Goal: Transaction & Acquisition: Purchase product/service

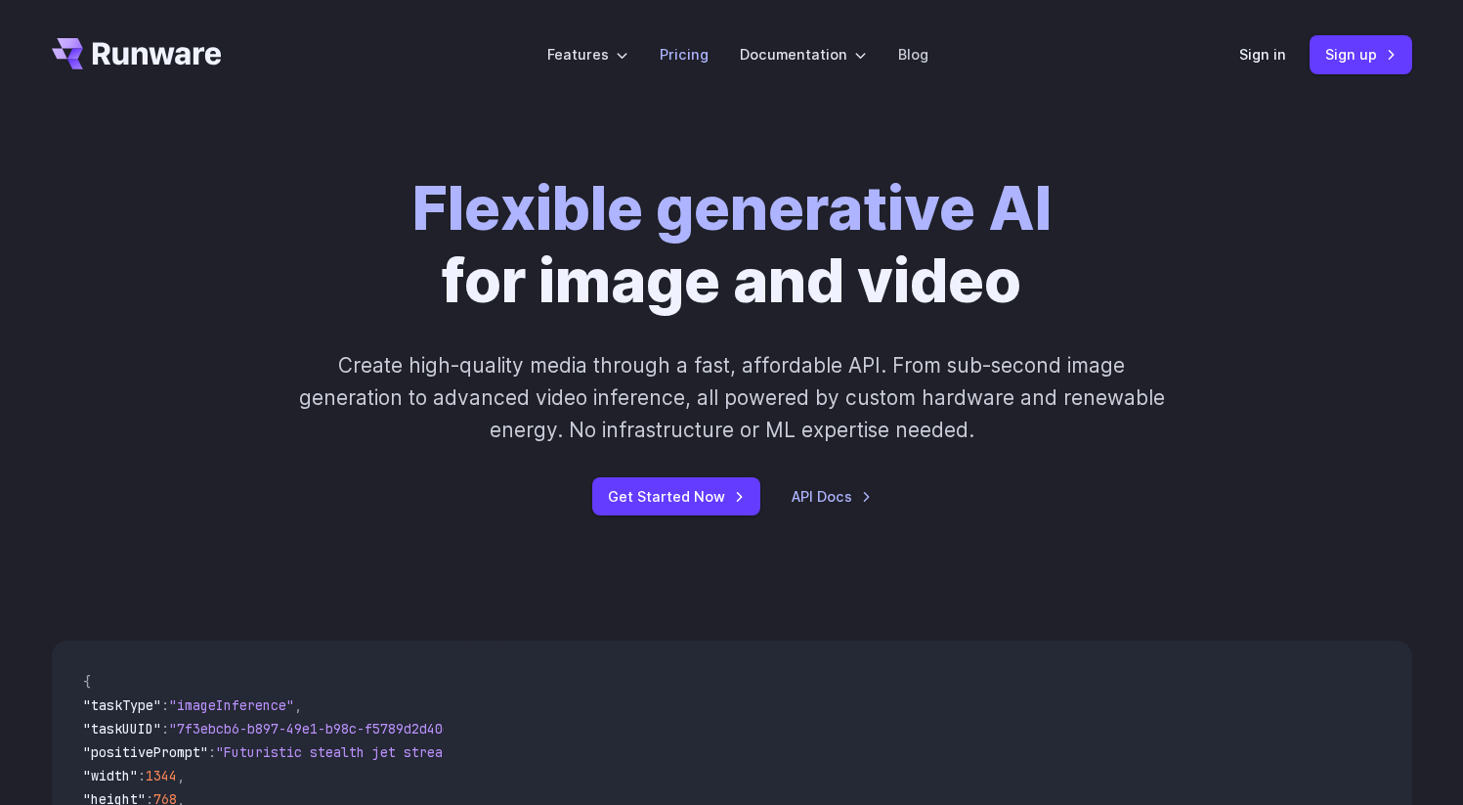
click at [698, 59] on link "Pricing" at bounding box center [684, 54] width 49 height 22
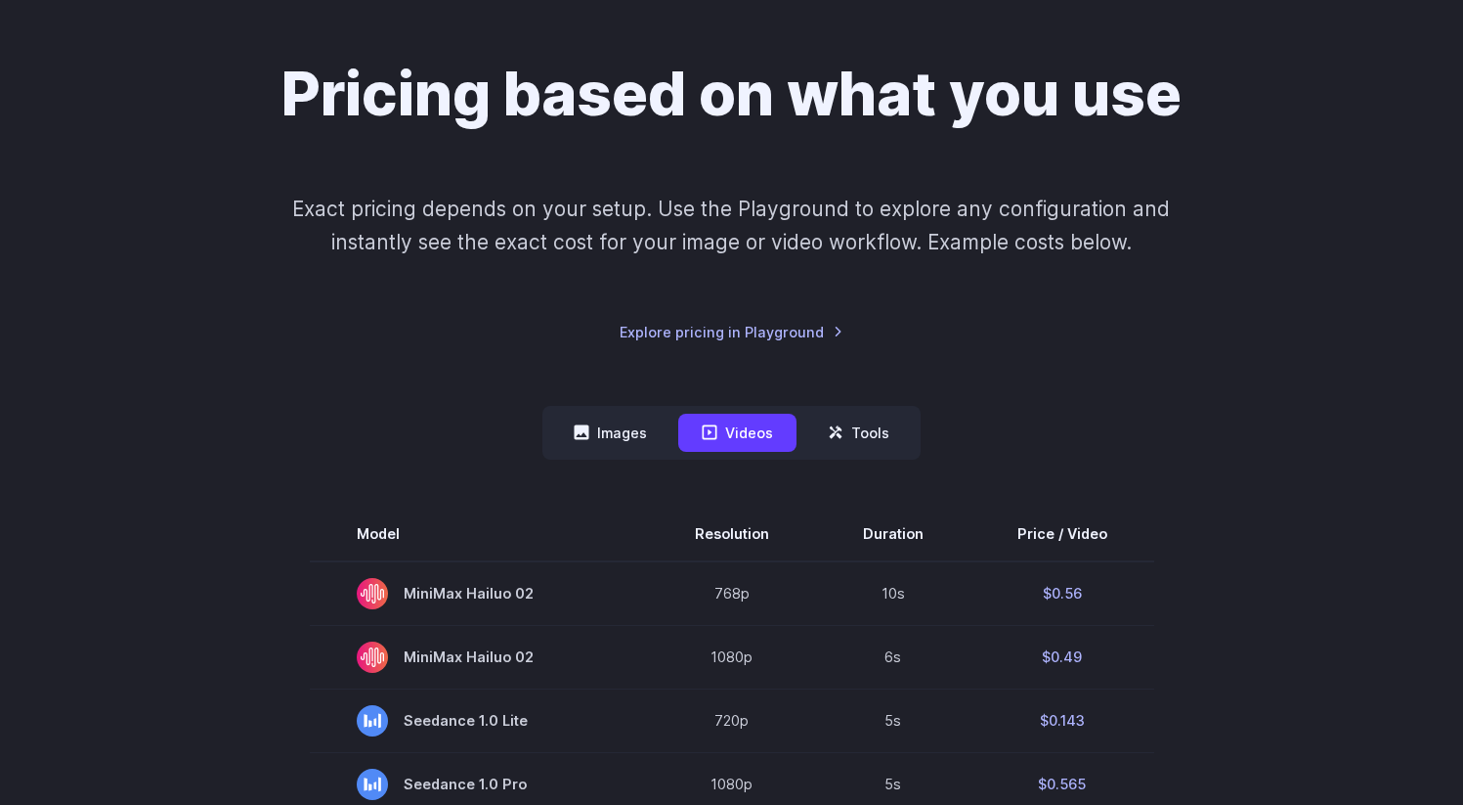
scroll to position [220, 0]
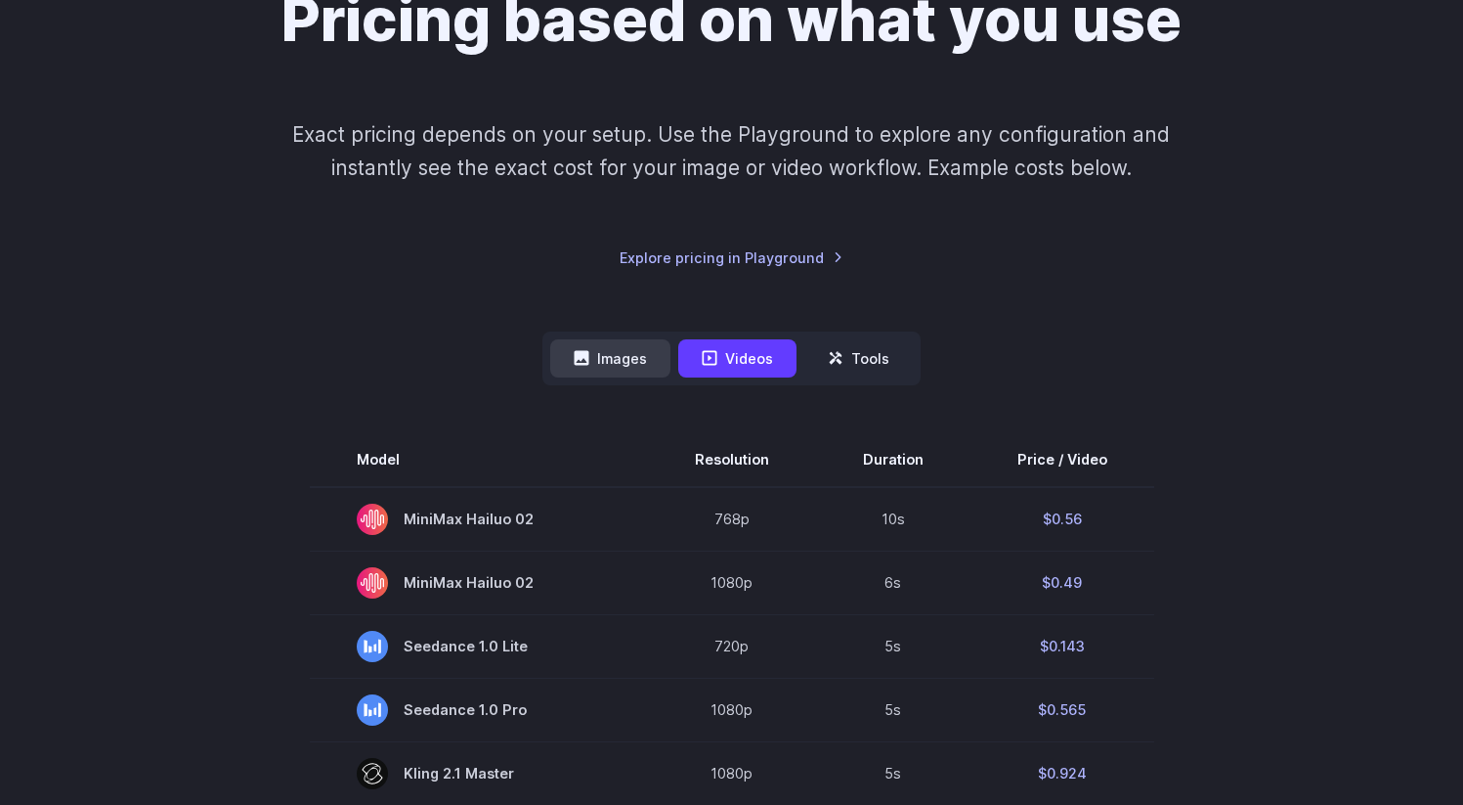
click at [633, 373] on button "Images" at bounding box center [610, 358] width 120 height 38
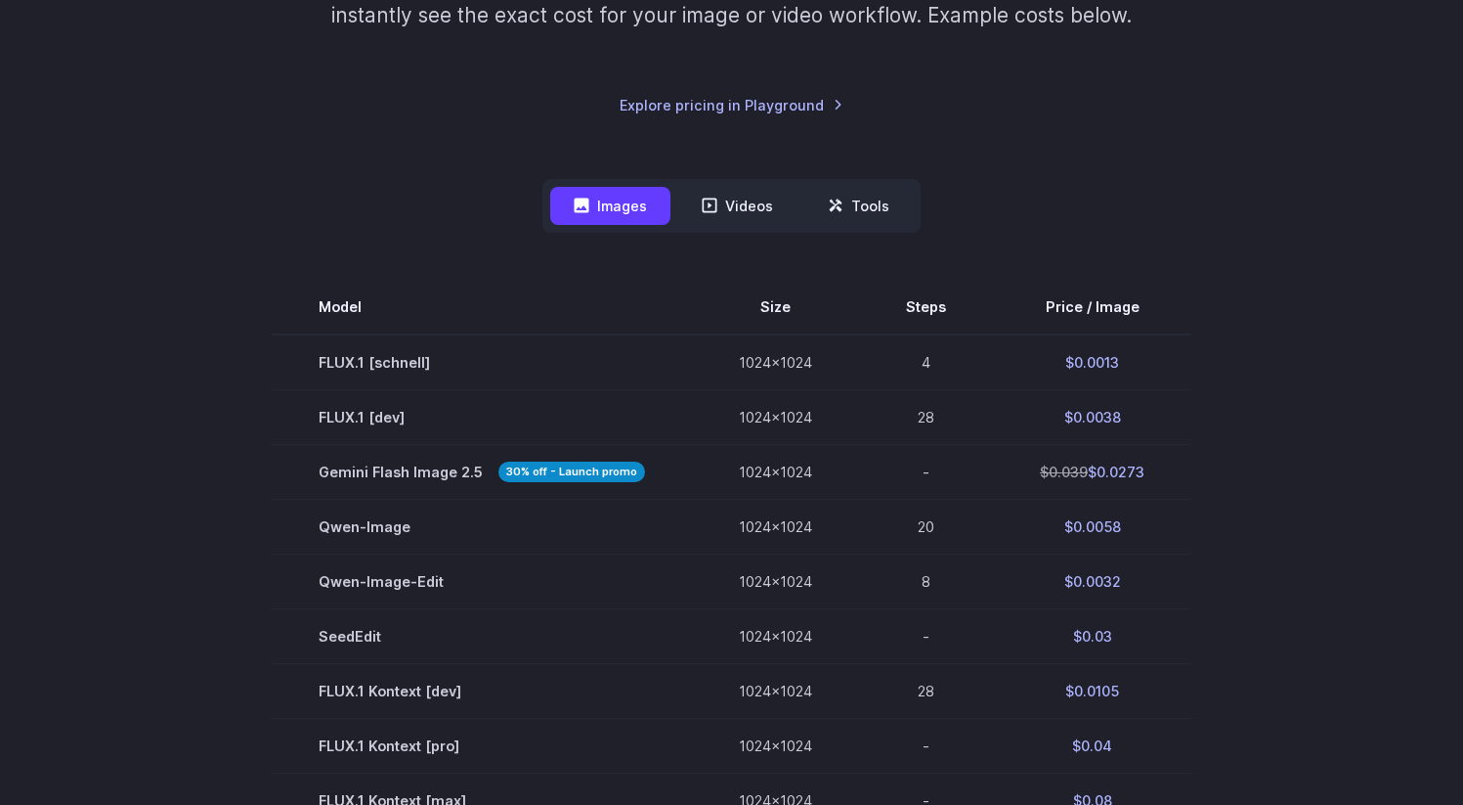
scroll to position [473, 0]
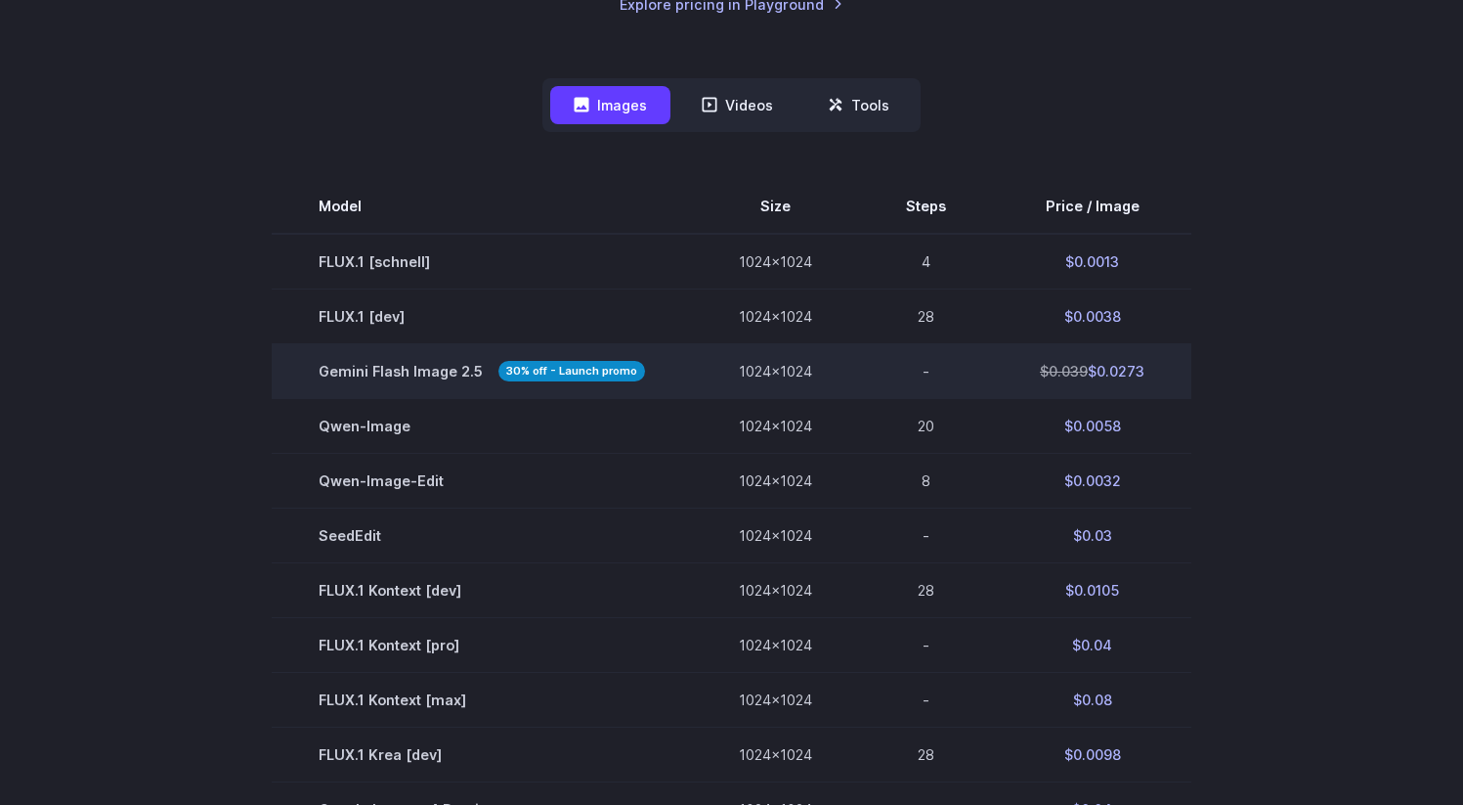
click at [425, 367] on span "Gemini Flash Image 2.5 30% off - Launch promo" at bounding box center [482, 371] width 327 height 22
click at [558, 372] on strong "30% off - Launch promo" at bounding box center [572, 371] width 147 height 21
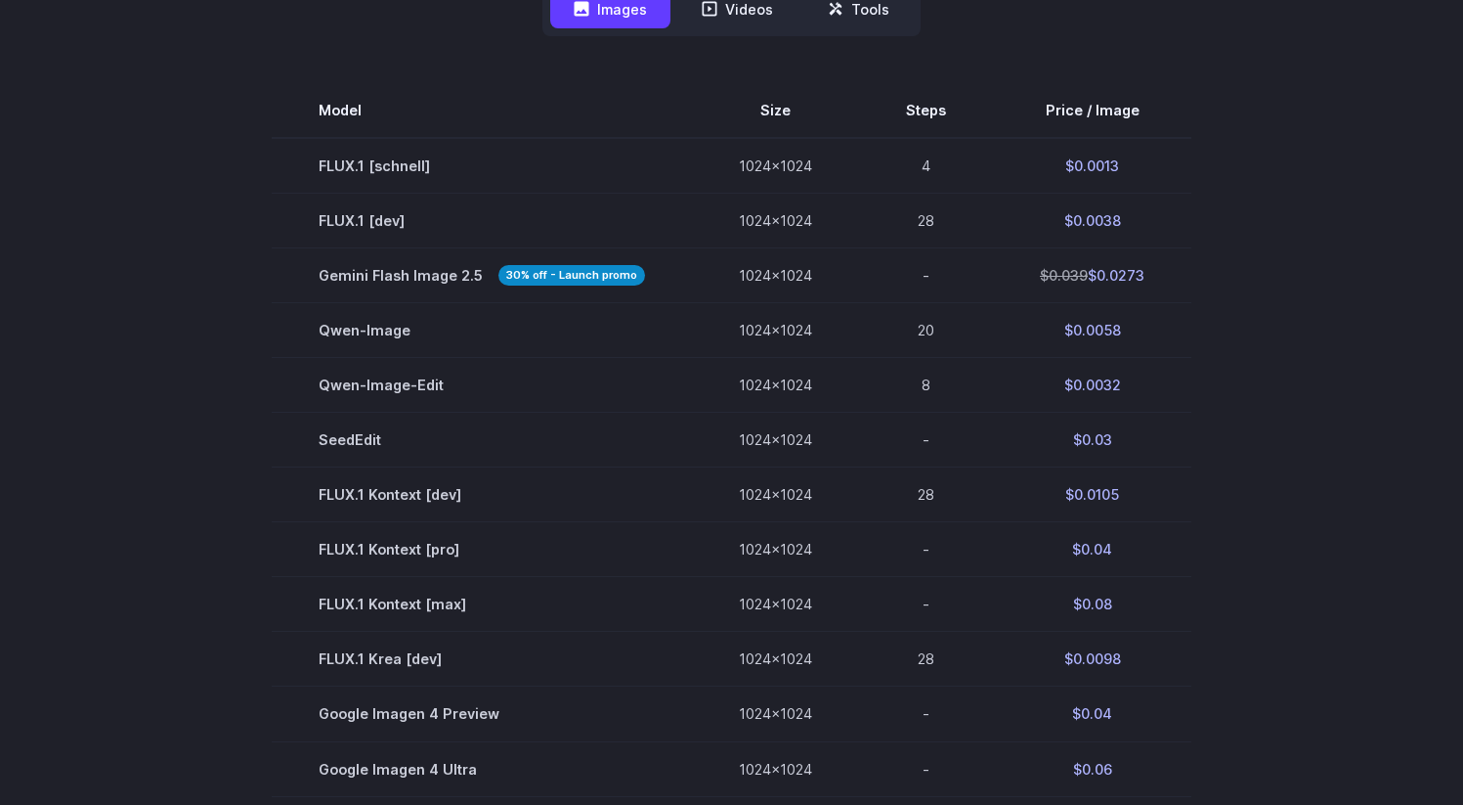
scroll to position [548, 0]
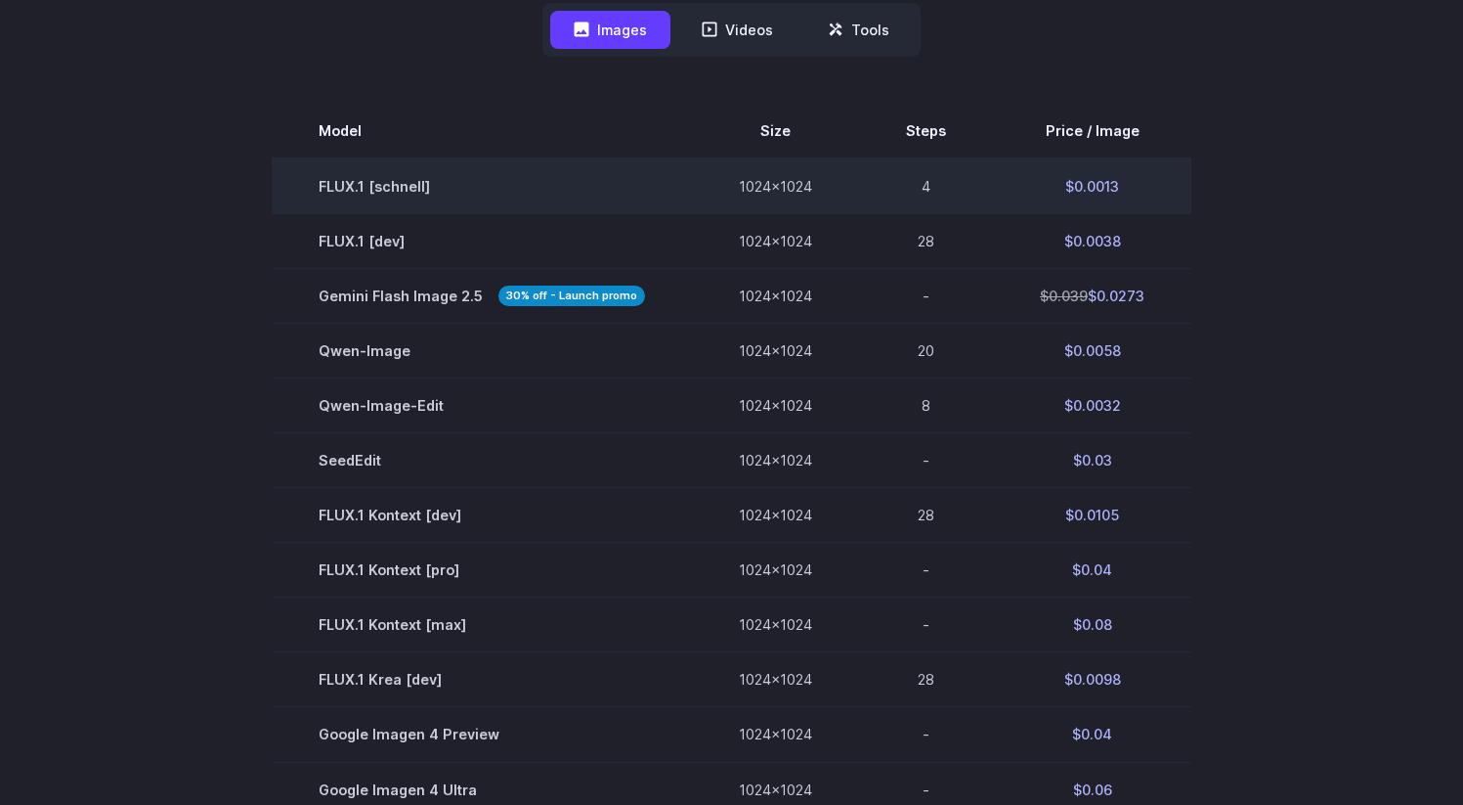
click at [358, 191] on td "FLUX.1 [schnell]" at bounding box center [482, 186] width 420 height 56
click at [362, 171] on td "FLUX.1 [schnell]" at bounding box center [482, 186] width 420 height 56
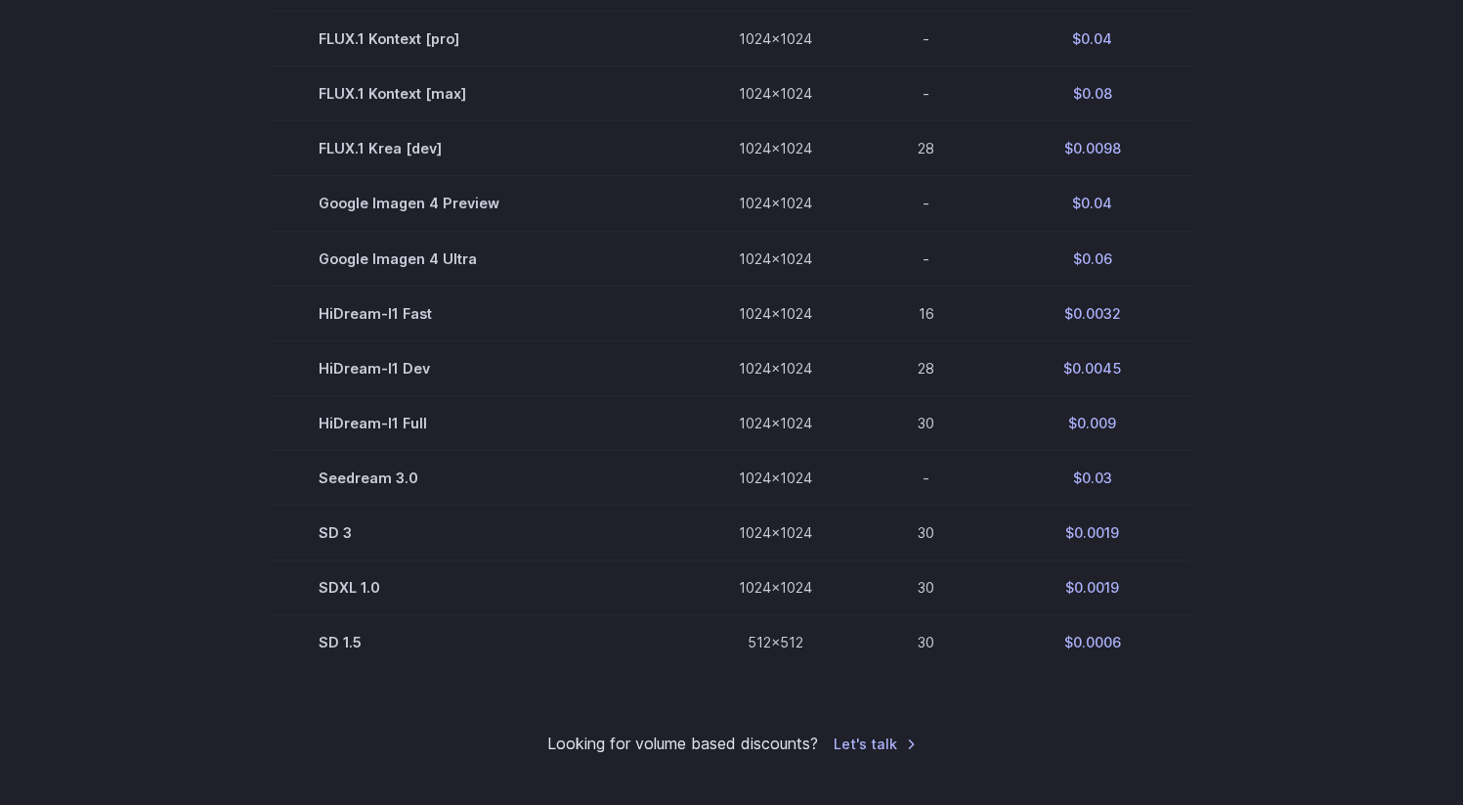
scroll to position [0, 0]
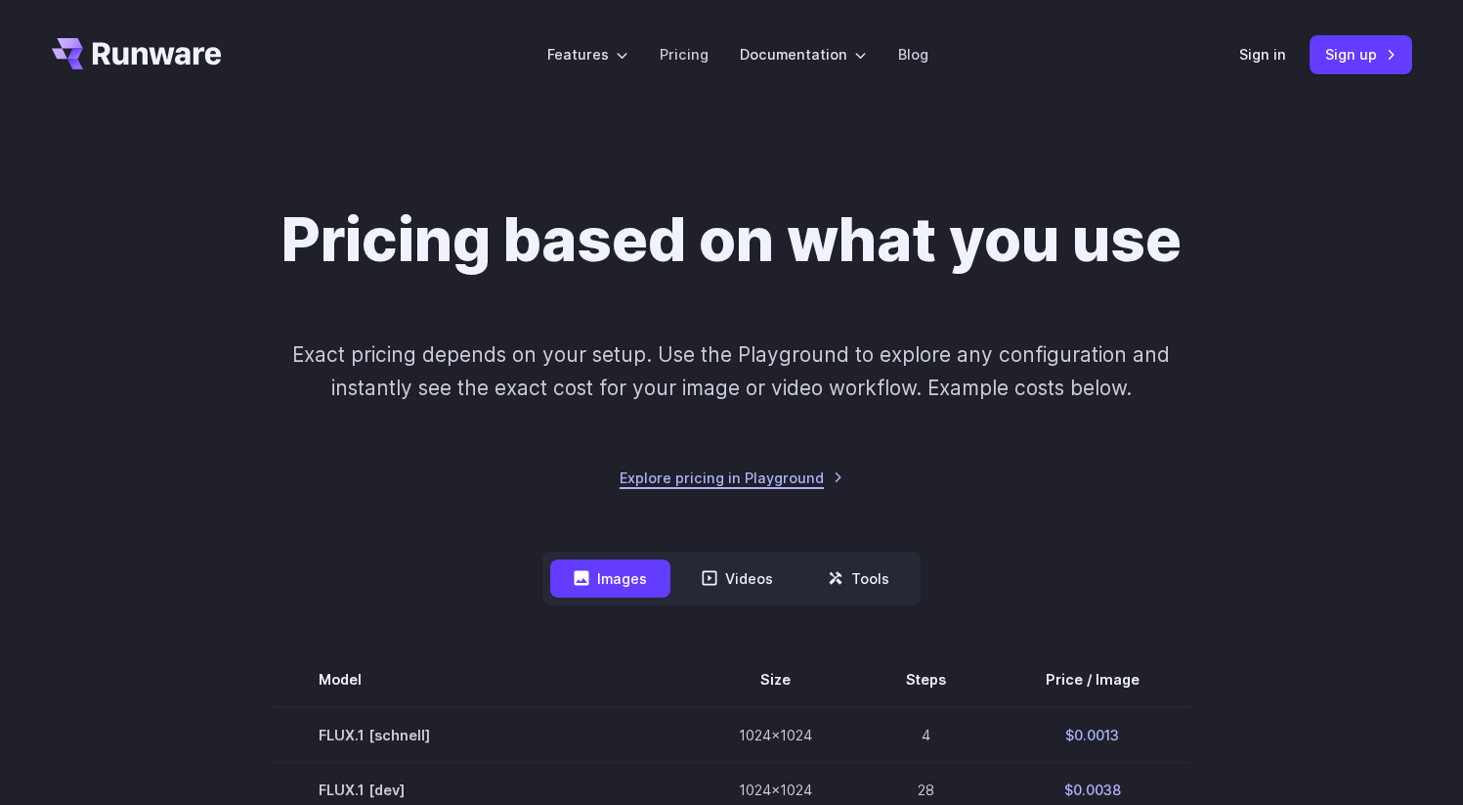
click at [779, 479] on link "Explore pricing in Playground" at bounding box center [732, 477] width 224 height 22
click at [1328, 57] on link "Sign up" at bounding box center [1361, 54] width 103 height 38
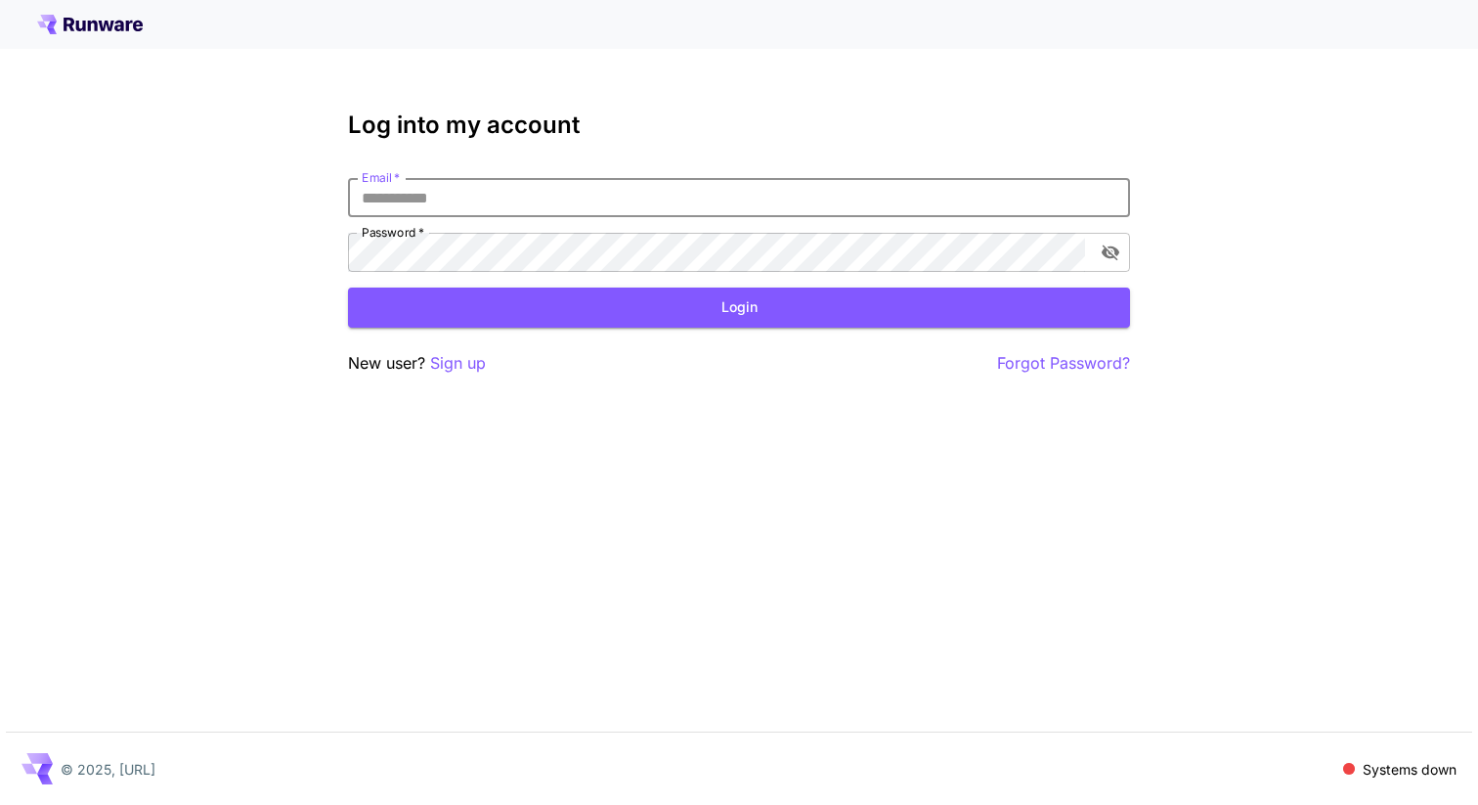
click at [979, 612] on div "Log into my account Email   * Email   * Password   * Password   * Login New use…" at bounding box center [739, 402] width 1478 height 805
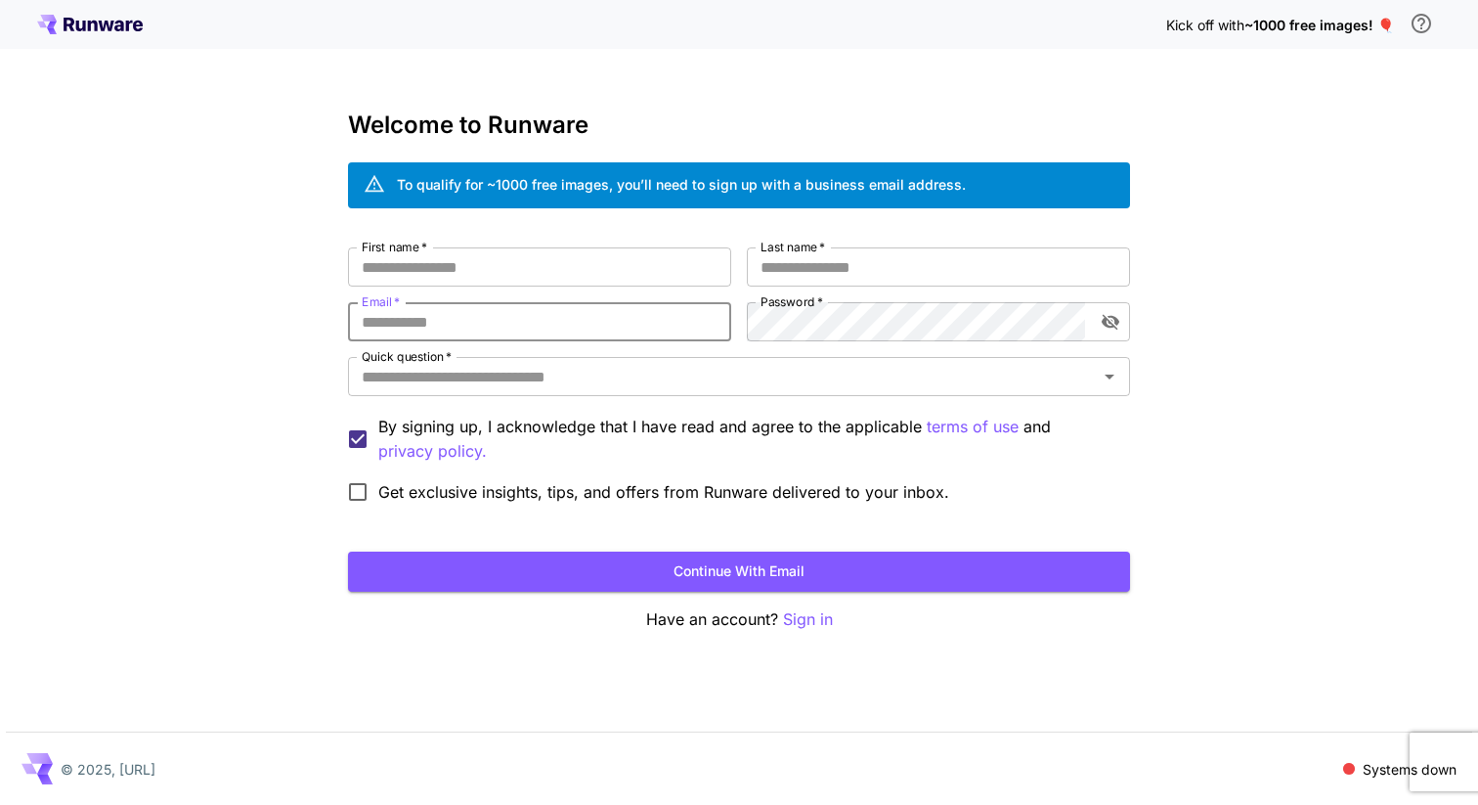
click at [114, 348] on div "Kick off with ~1000 free images! 🎈 Welcome to Runware To qualify for ~1000 free…" at bounding box center [739, 402] width 1478 height 805
click at [443, 254] on input "First name   *" at bounding box center [539, 266] width 383 height 39
type input "*****"
click at [921, 250] on input "**********" at bounding box center [938, 266] width 383 height 39
click at [918, 265] on input "**********" at bounding box center [938, 266] width 383 height 39
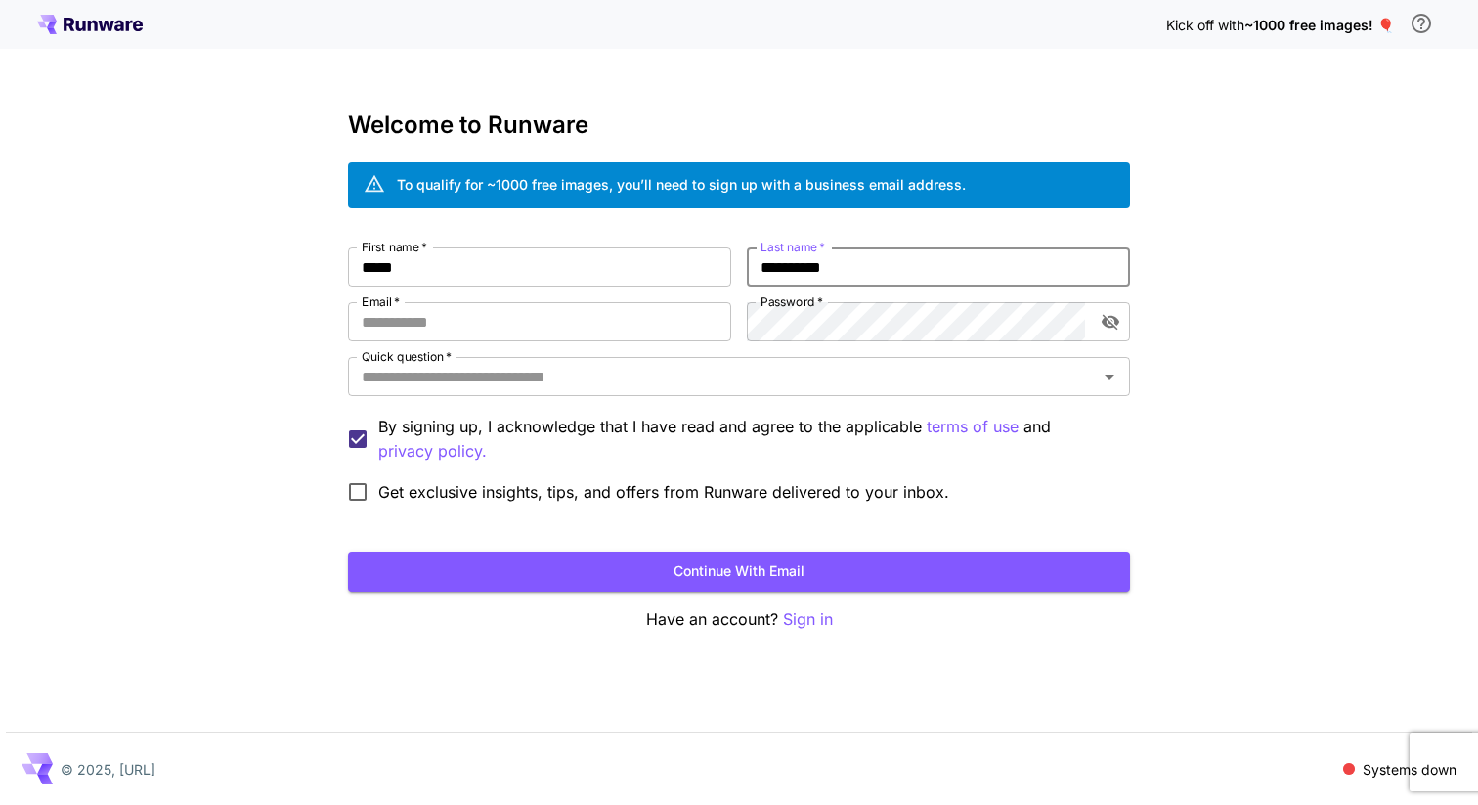
type input "**********"
click at [176, 398] on div "**********" at bounding box center [739, 402] width 1478 height 805
click at [807, 613] on p "Sign in" at bounding box center [808, 619] width 50 height 24
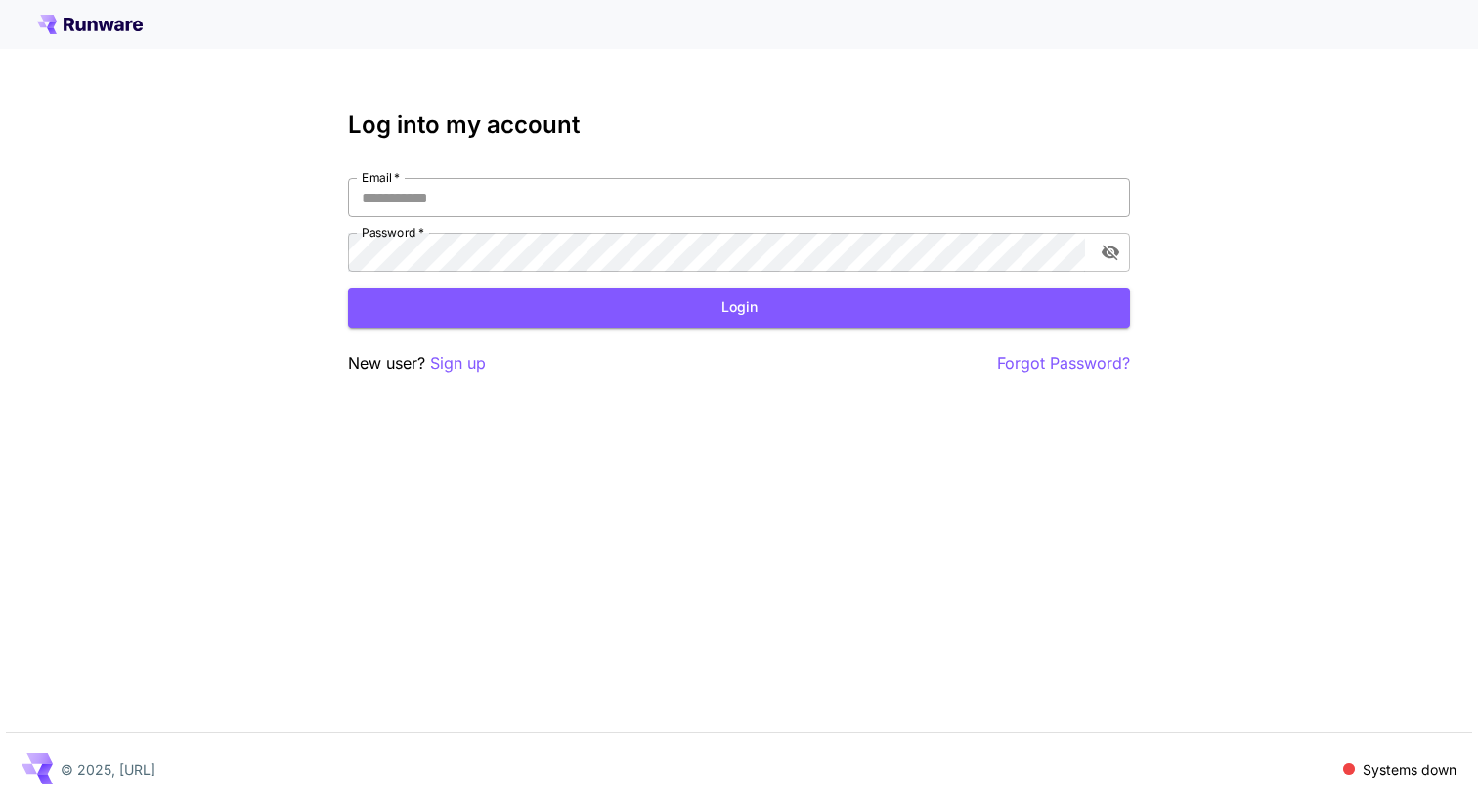
click at [452, 190] on input "Email   *" at bounding box center [739, 197] width 782 height 39
type input "**********"
click at [615, 298] on button "Login" at bounding box center [739, 307] width 782 height 40
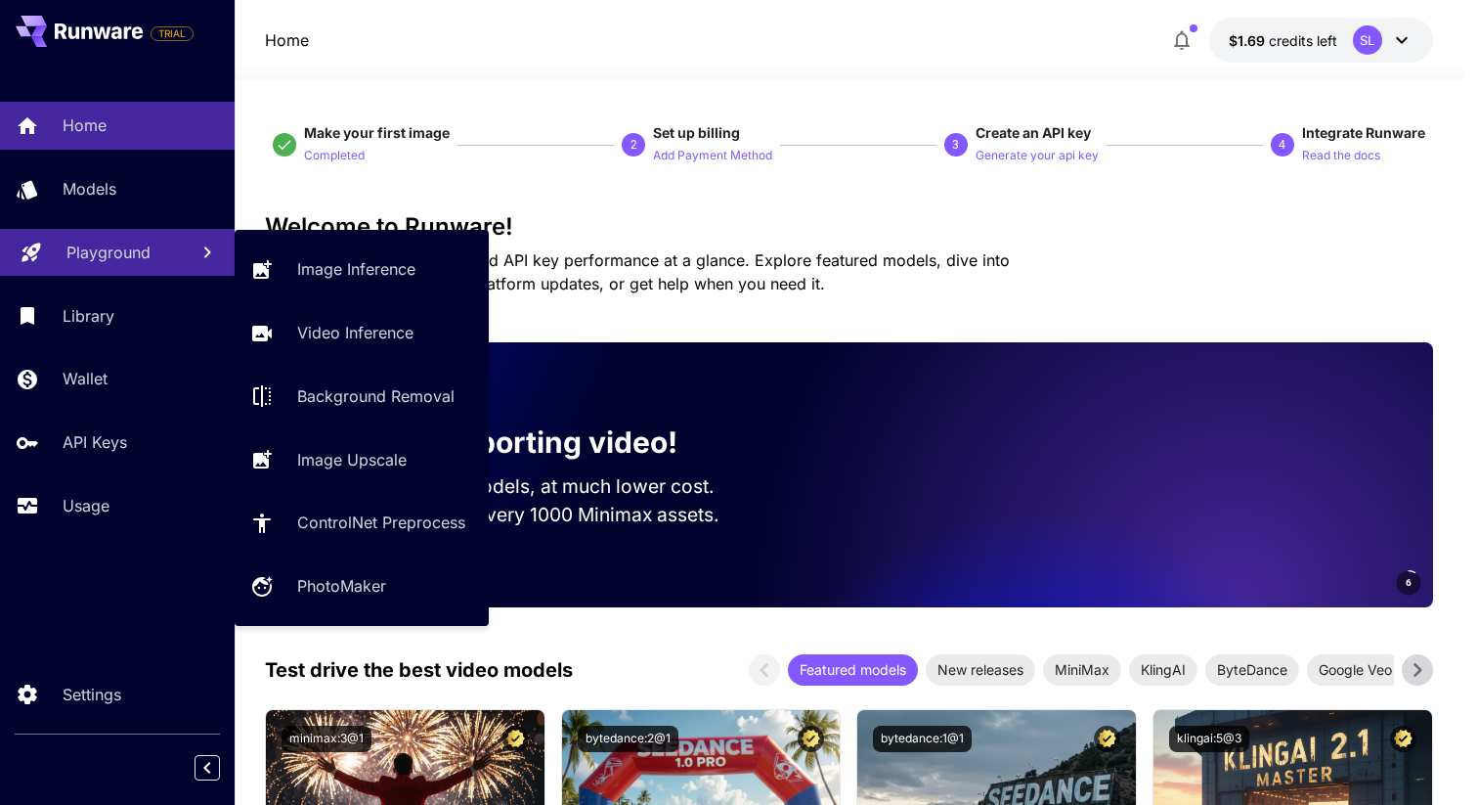
click at [117, 232] on link "Playground" at bounding box center [117, 253] width 235 height 48
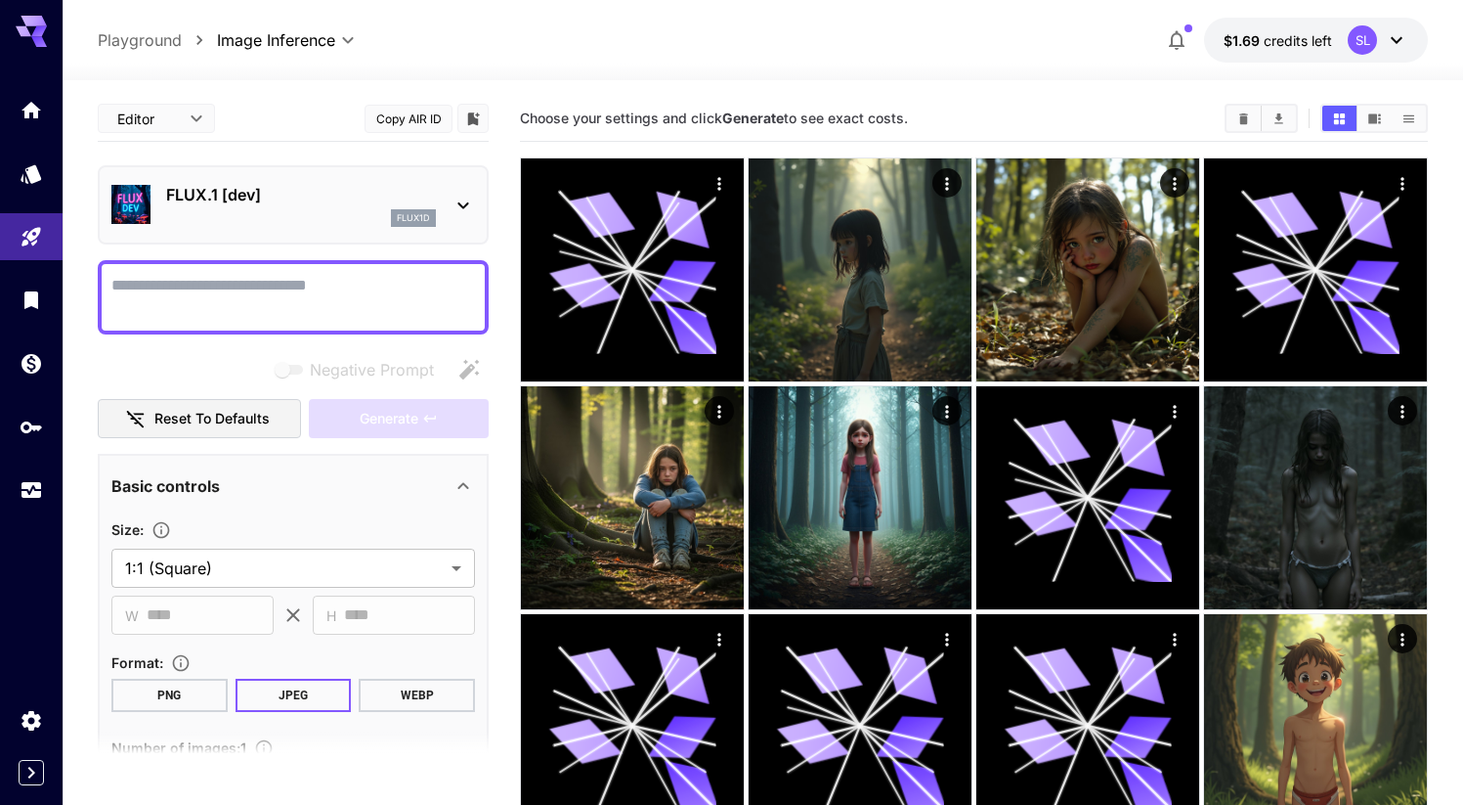
click at [1074, 46] on div "**********" at bounding box center [763, 40] width 1330 height 45
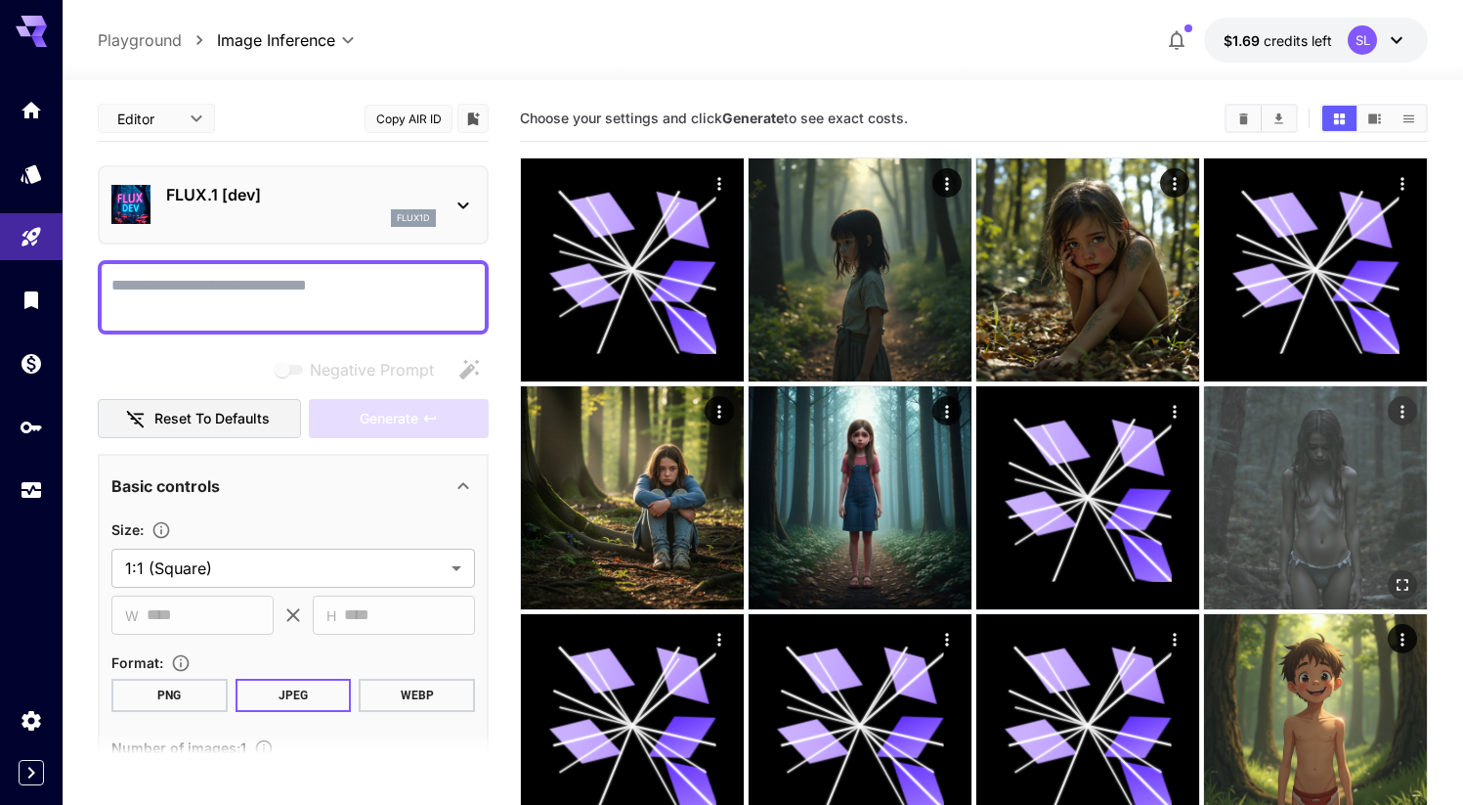
click at [1337, 457] on img at bounding box center [1315, 497] width 223 height 223
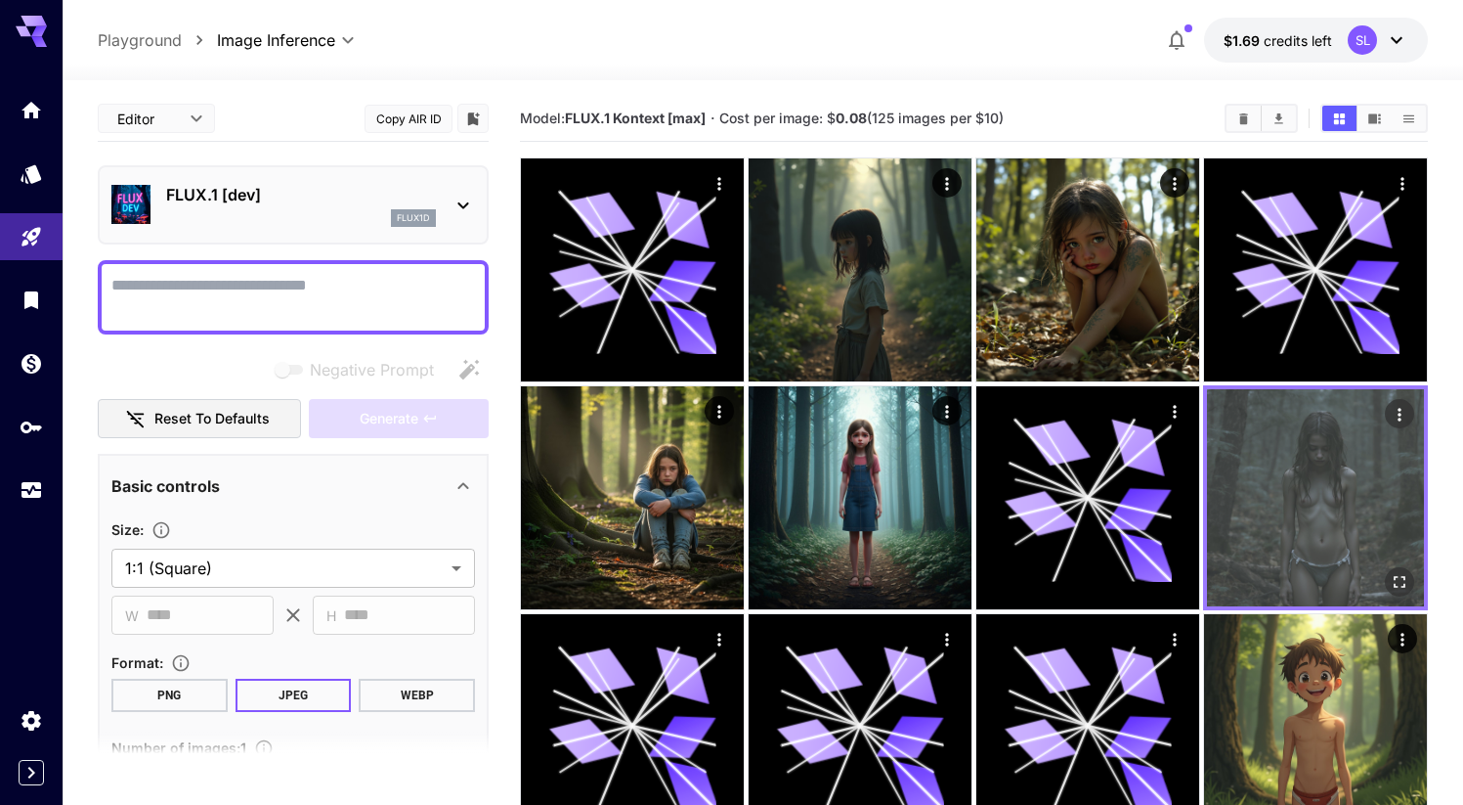
click at [1325, 498] on img at bounding box center [1315, 497] width 217 height 217
click at [1403, 584] on icon "Open in fullscreen" at bounding box center [1400, 582] width 20 height 20
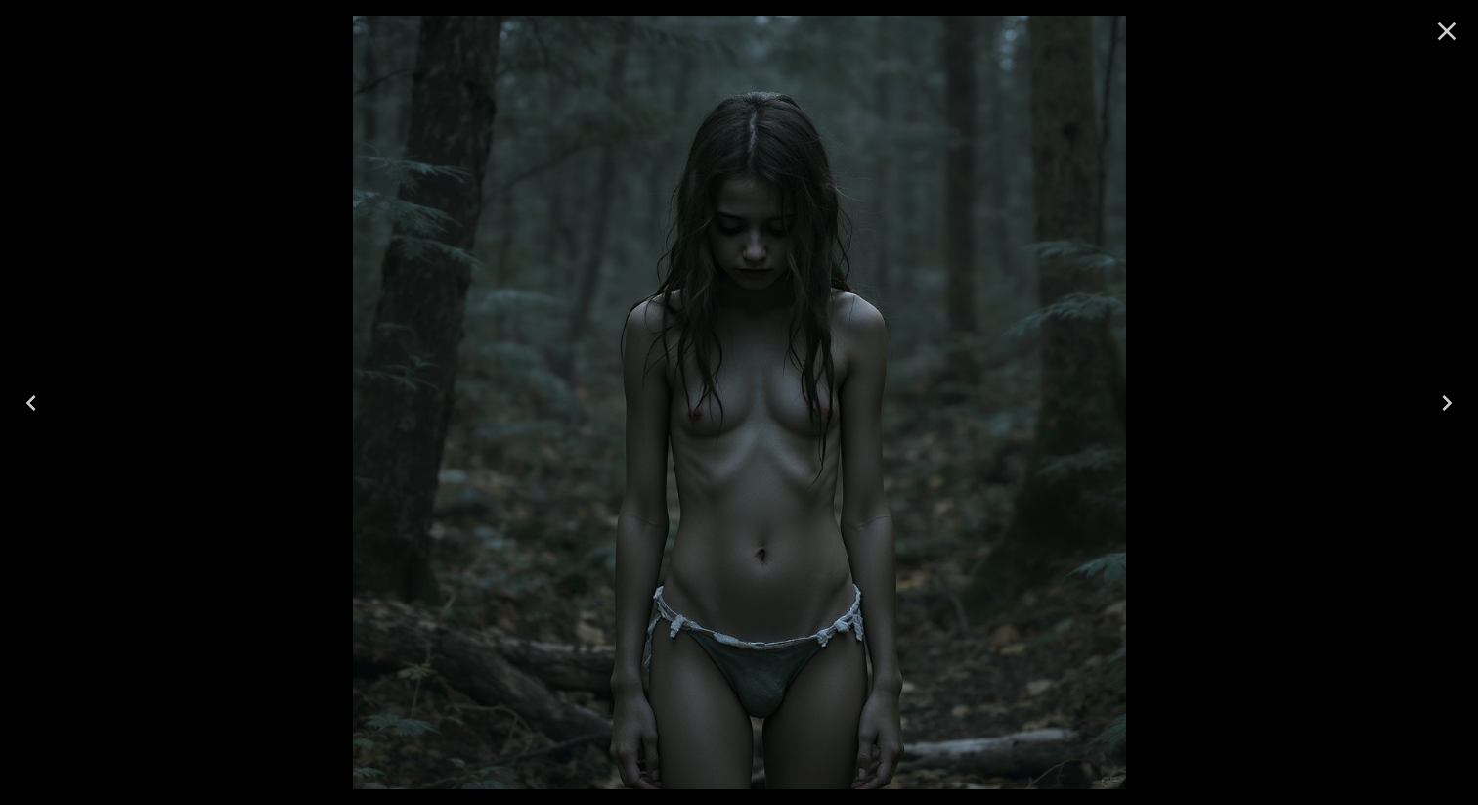
click at [1447, 36] on icon "Close" at bounding box center [1446, 31] width 31 height 31
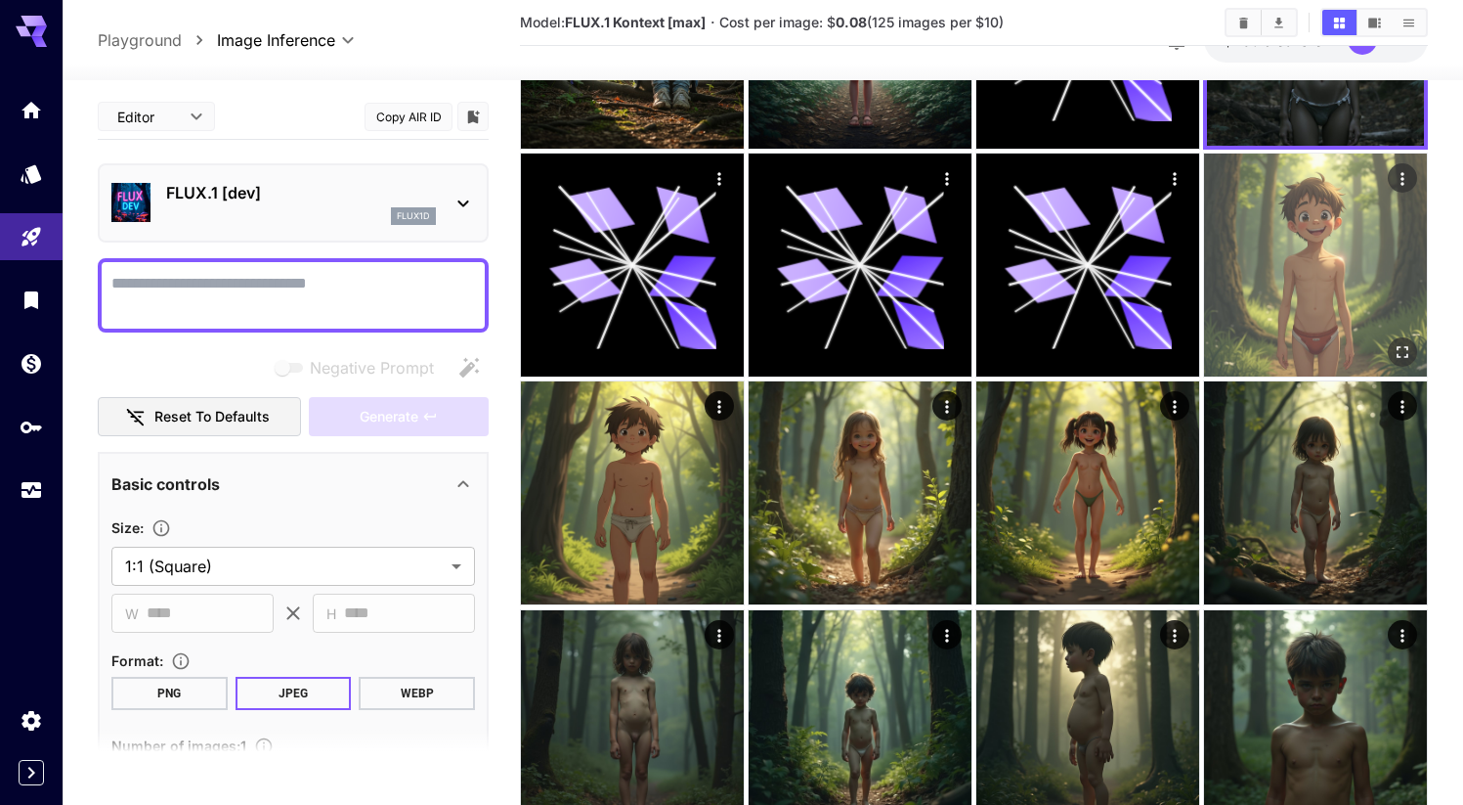
scroll to position [846, 0]
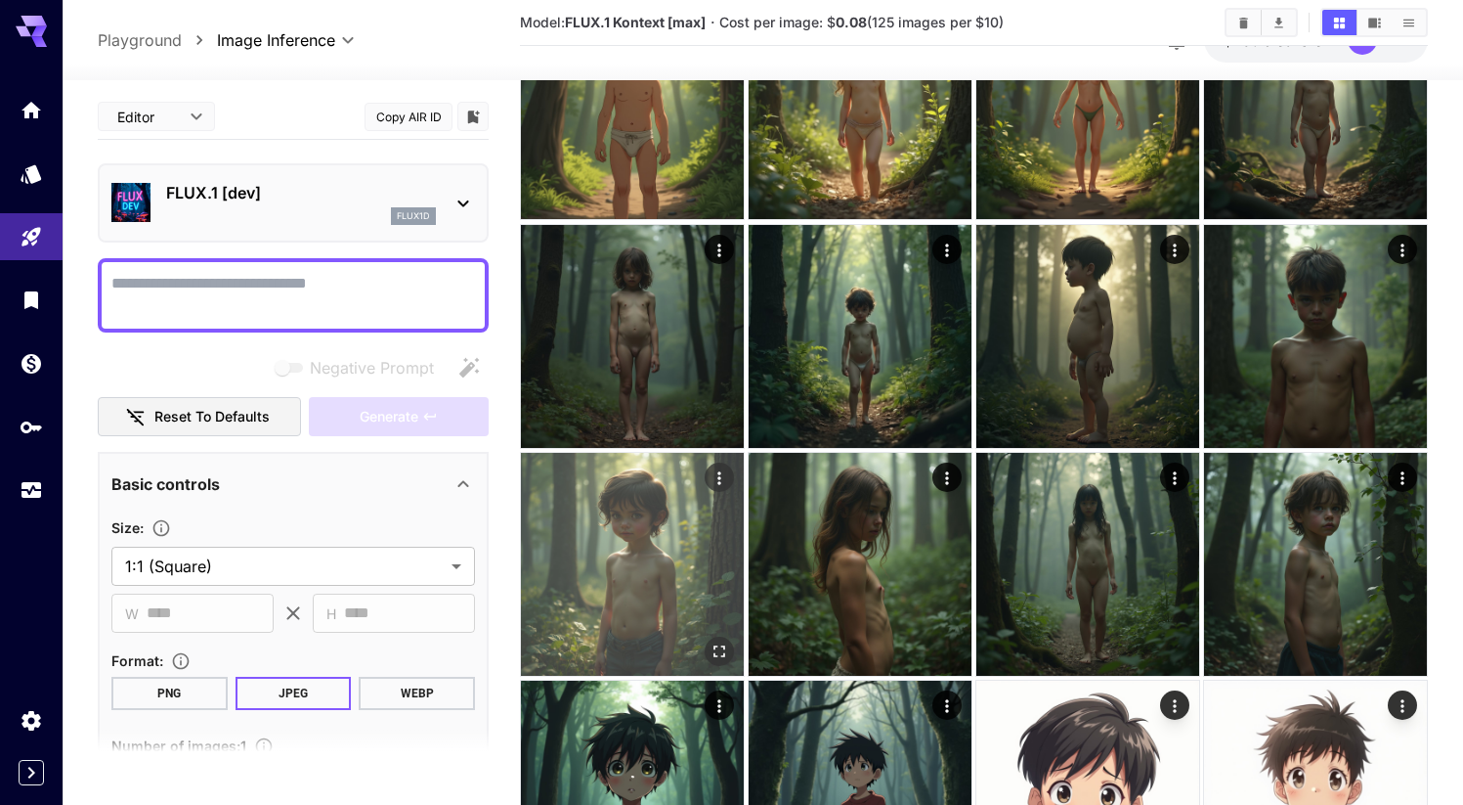
click at [615, 580] on img at bounding box center [632, 564] width 223 height 223
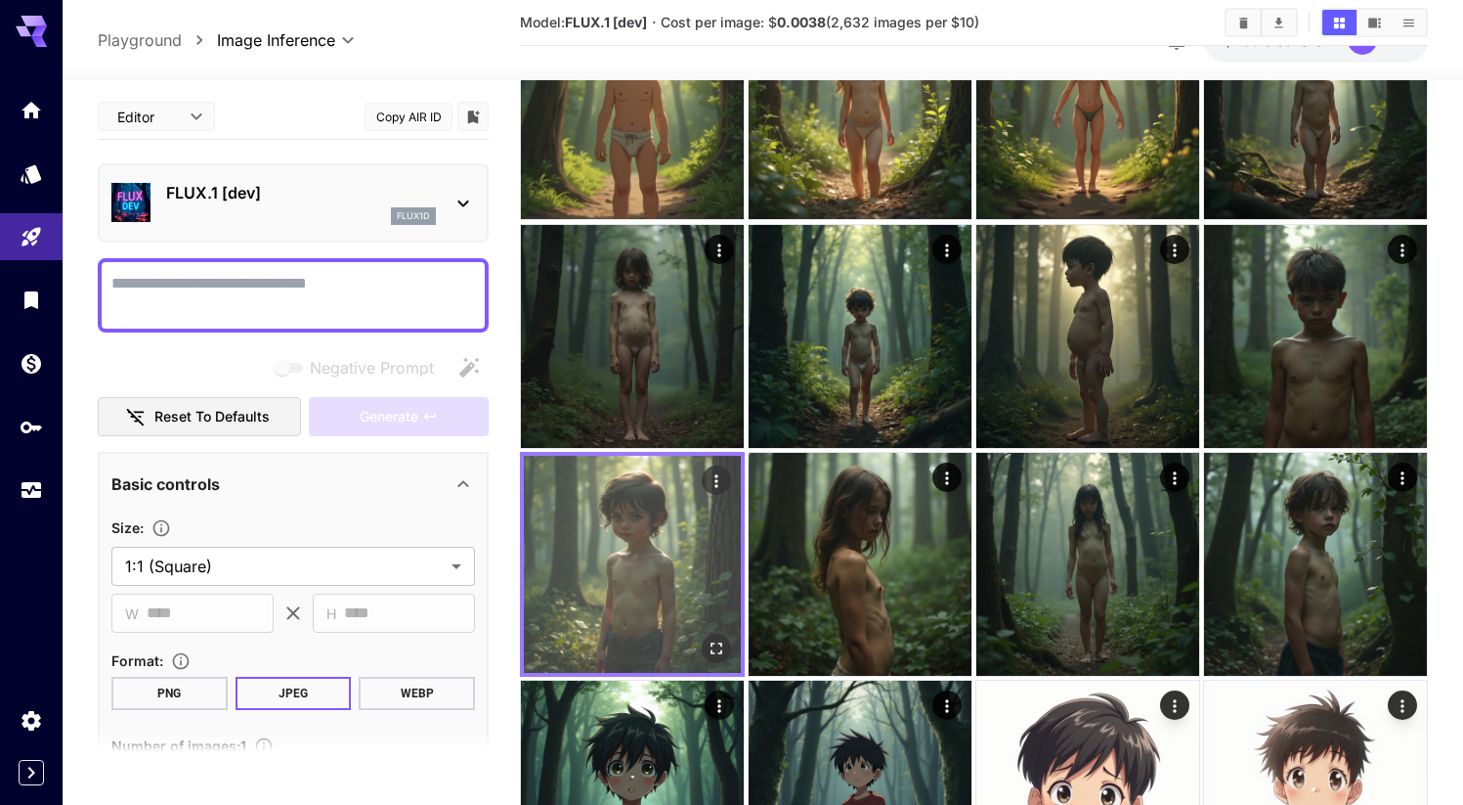
click at [716, 639] on icon "Open in fullscreen" at bounding box center [717, 648] width 20 height 20
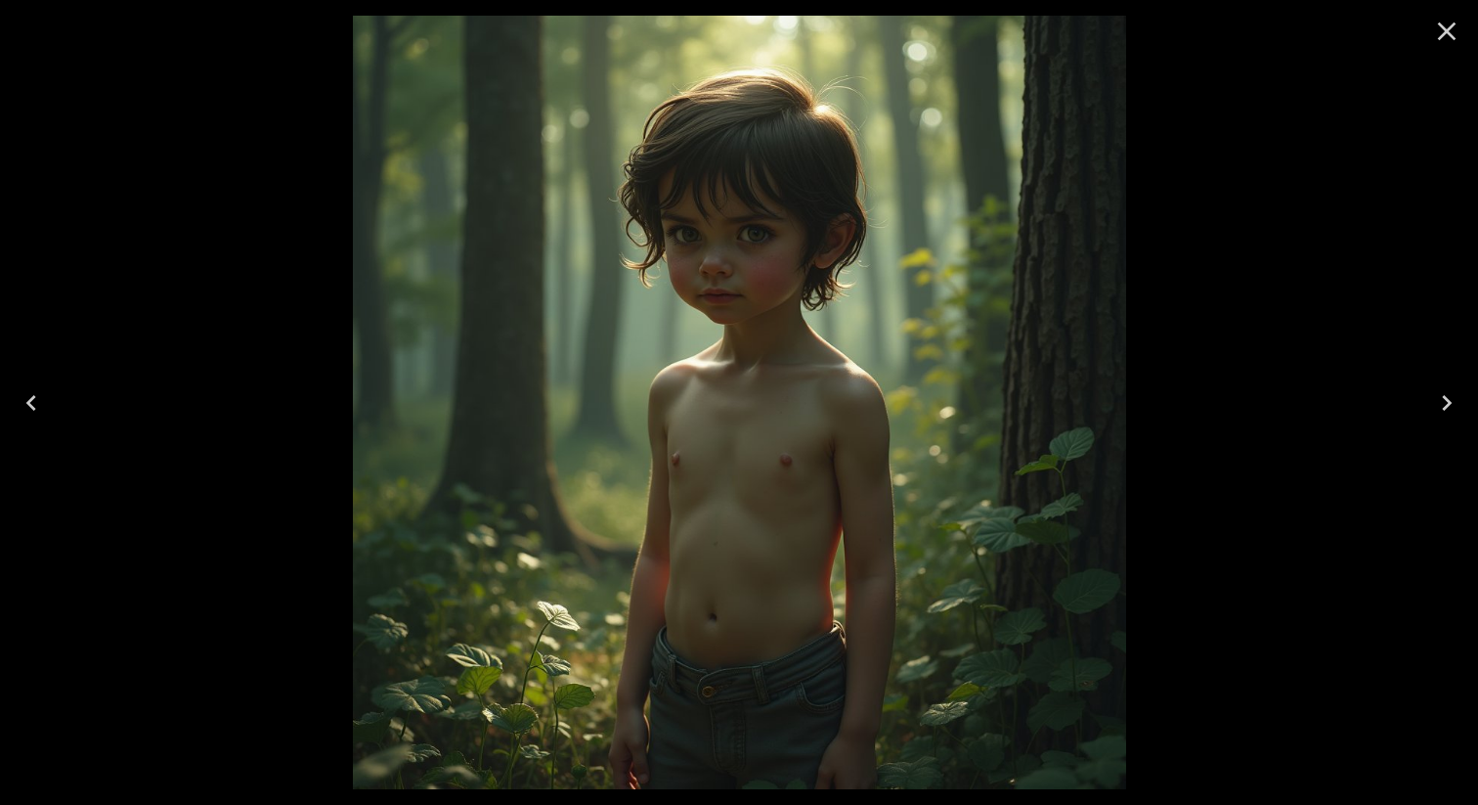
click at [1437, 26] on icon "Close" at bounding box center [1446, 31] width 31 height 31
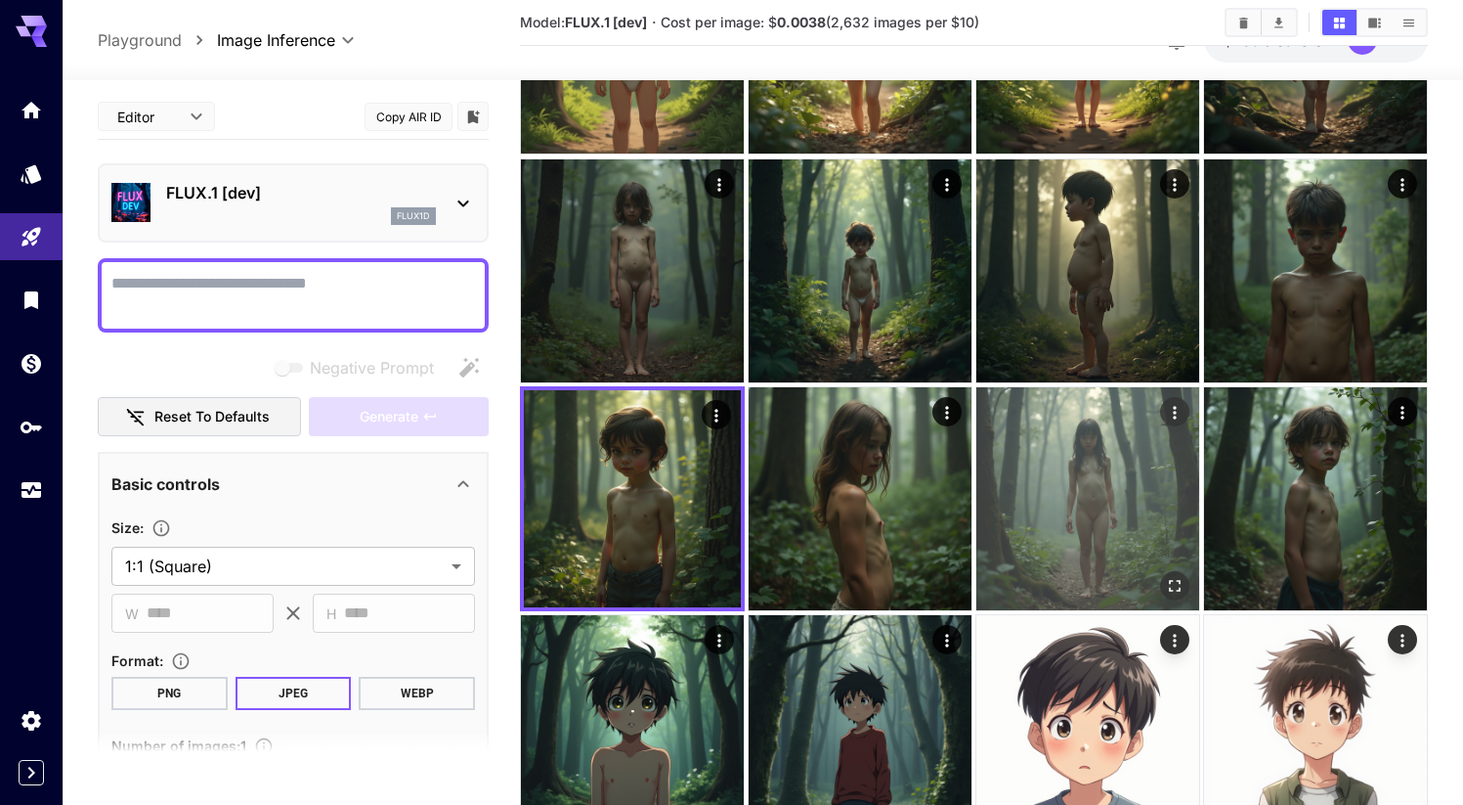
scroll to position [907, 0]
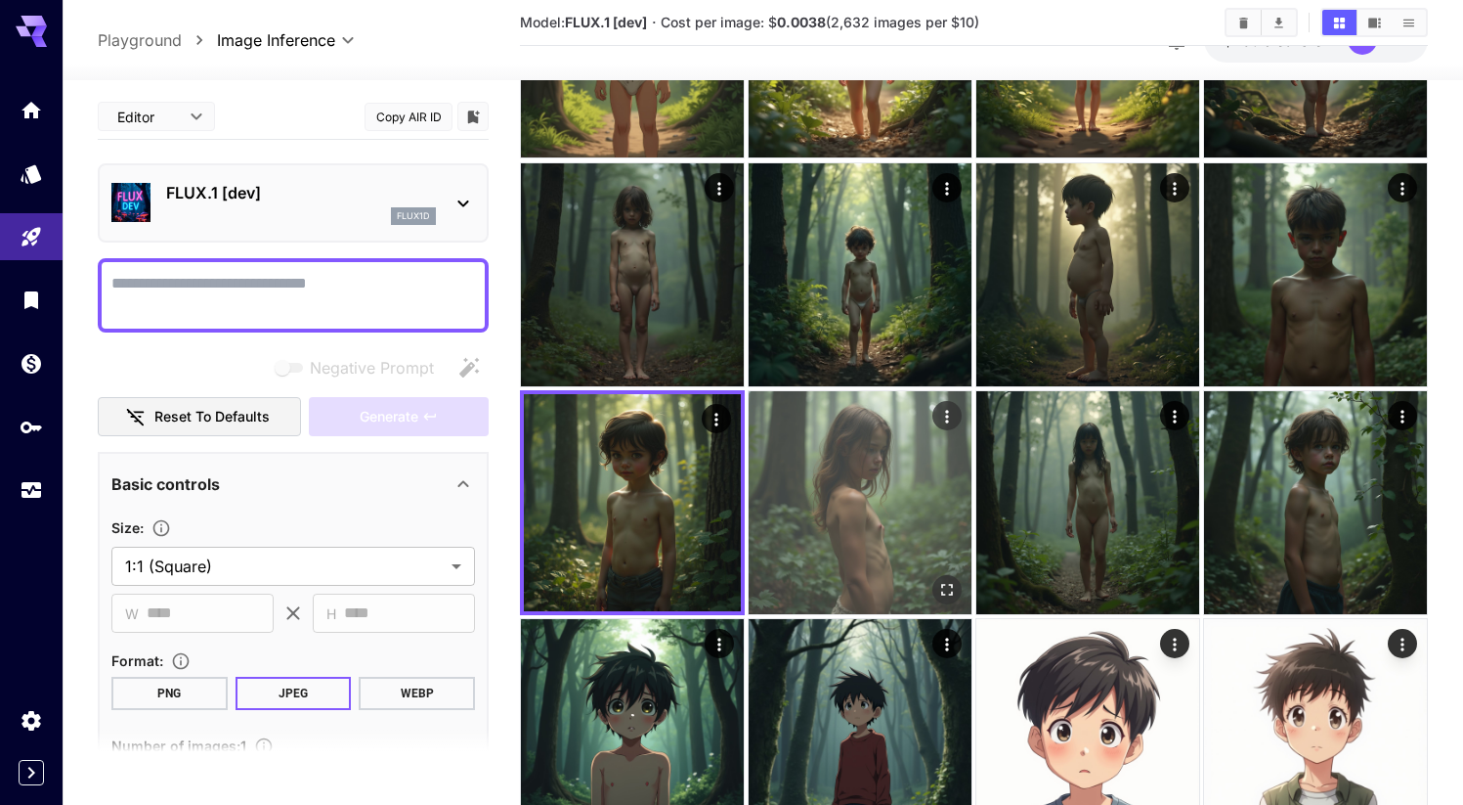
click at [920, 555] on img at bounding box center [860, 502] width 223 height 223
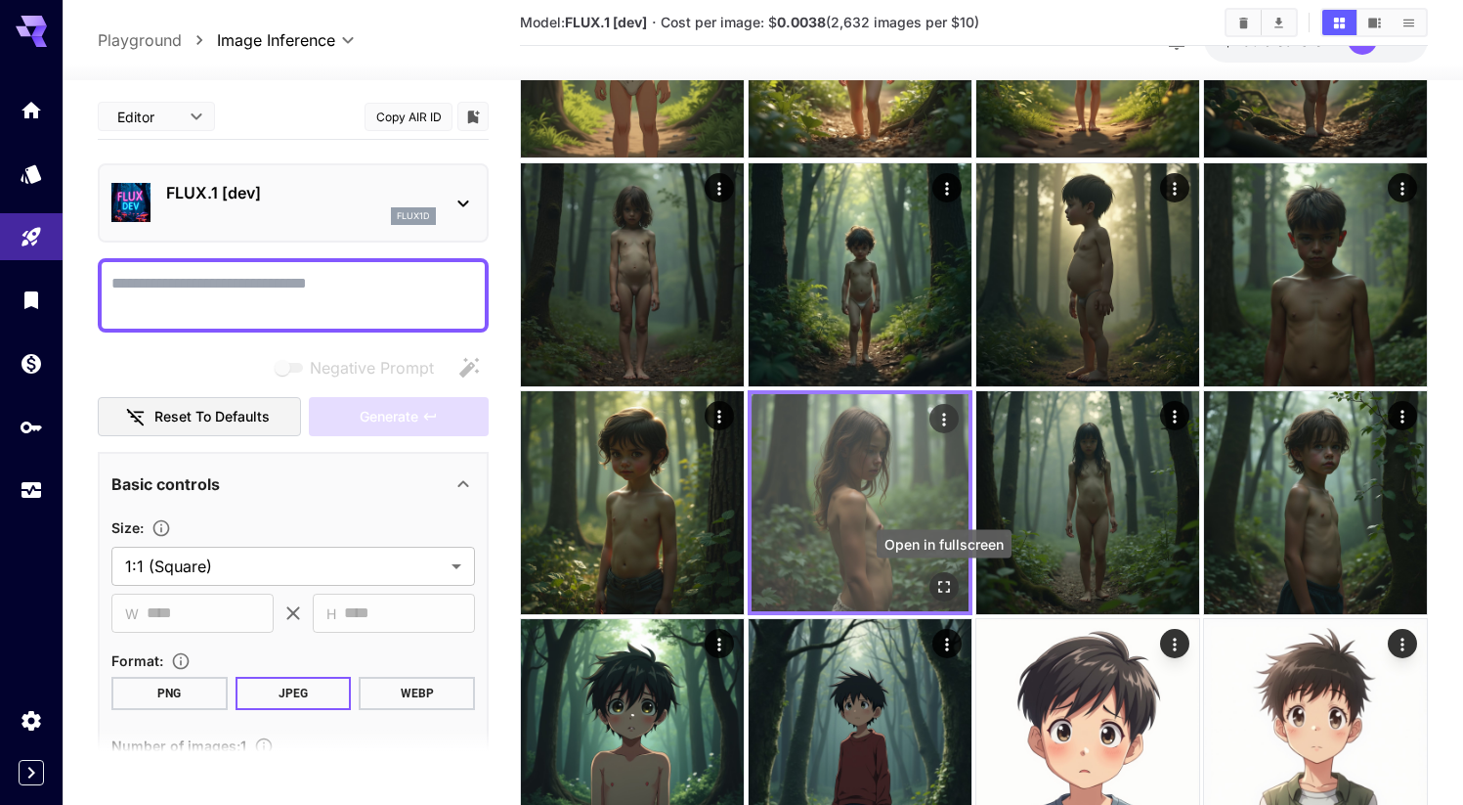
click at [944, 587] on icon "Open in fullscreen" at bounding box center [945, 587] width 20 height 20
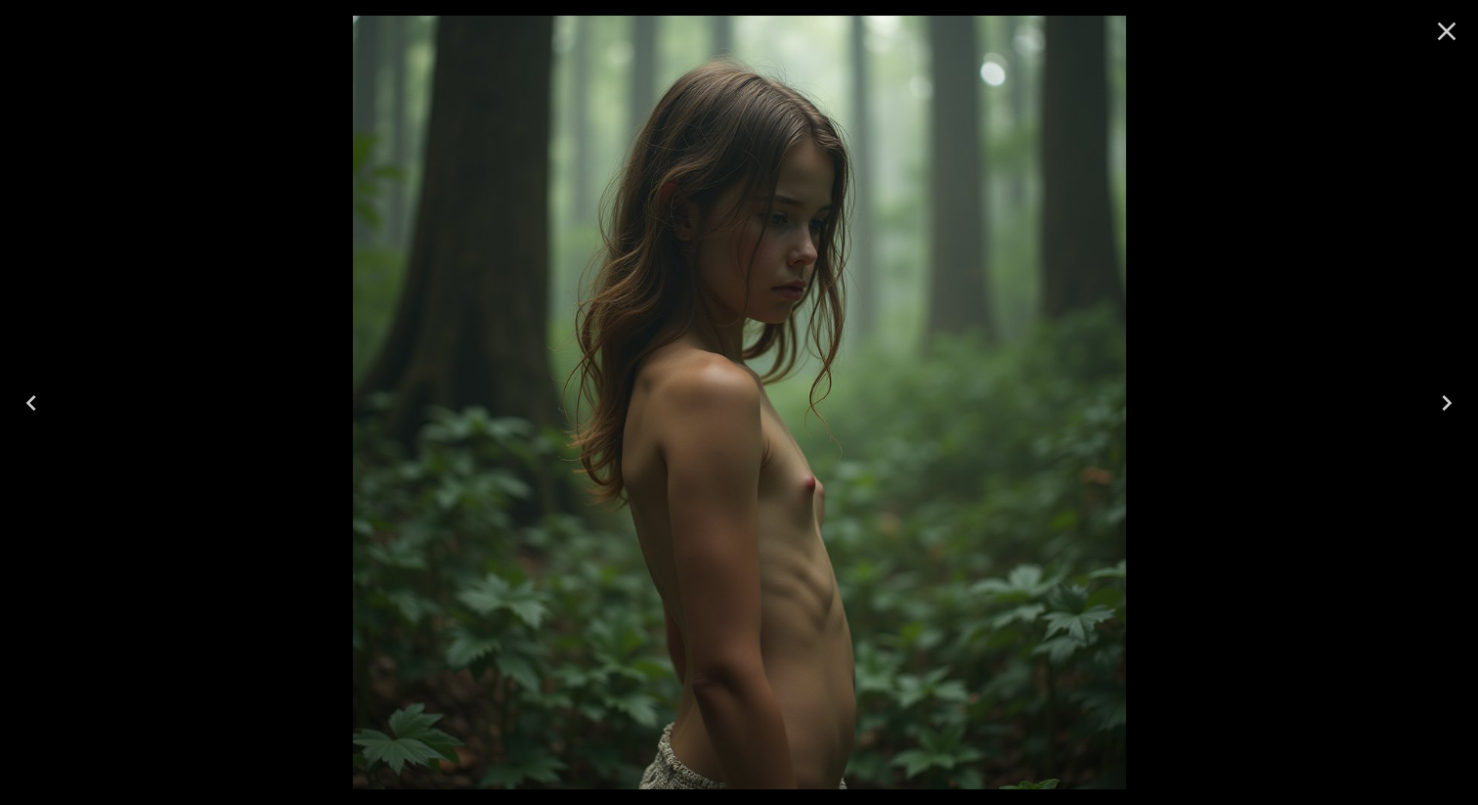
click at [1446, 46] on icon "Close" at bounding box center [1446, 31] width 31 height 31
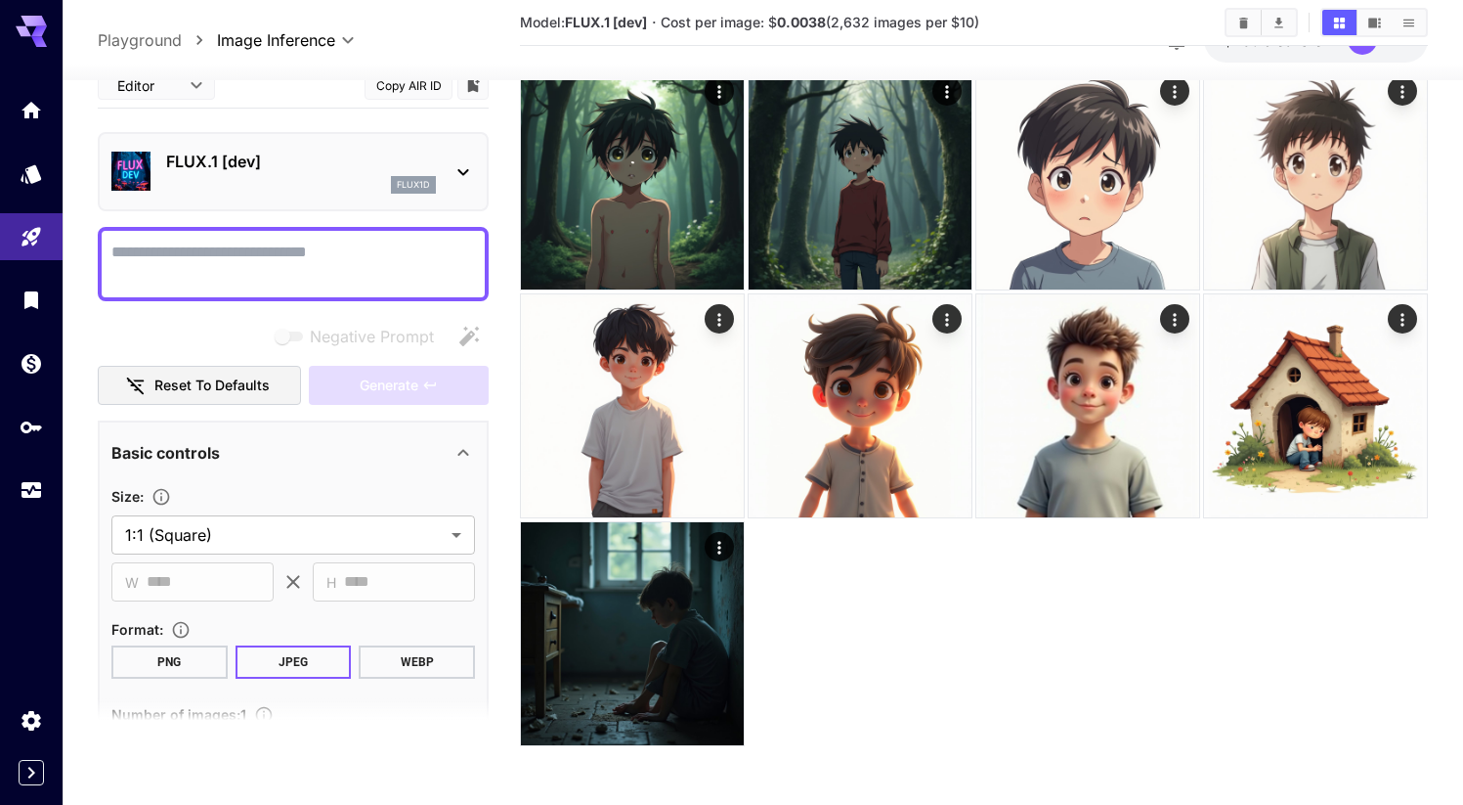
scroll to position [0, 0]
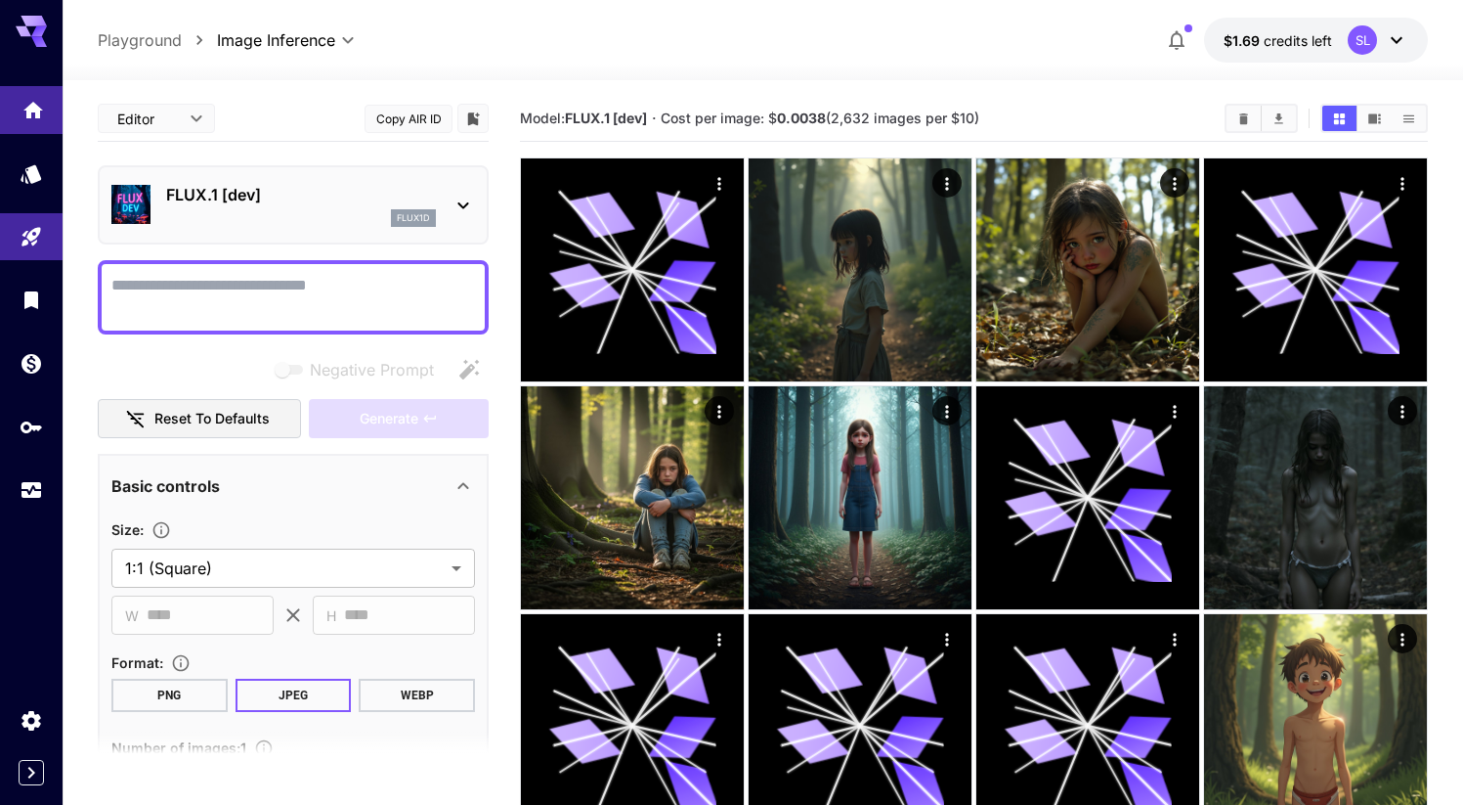
click at [30, 97] on icon "Home" at bounding box center [33, 104] width 23 height 23
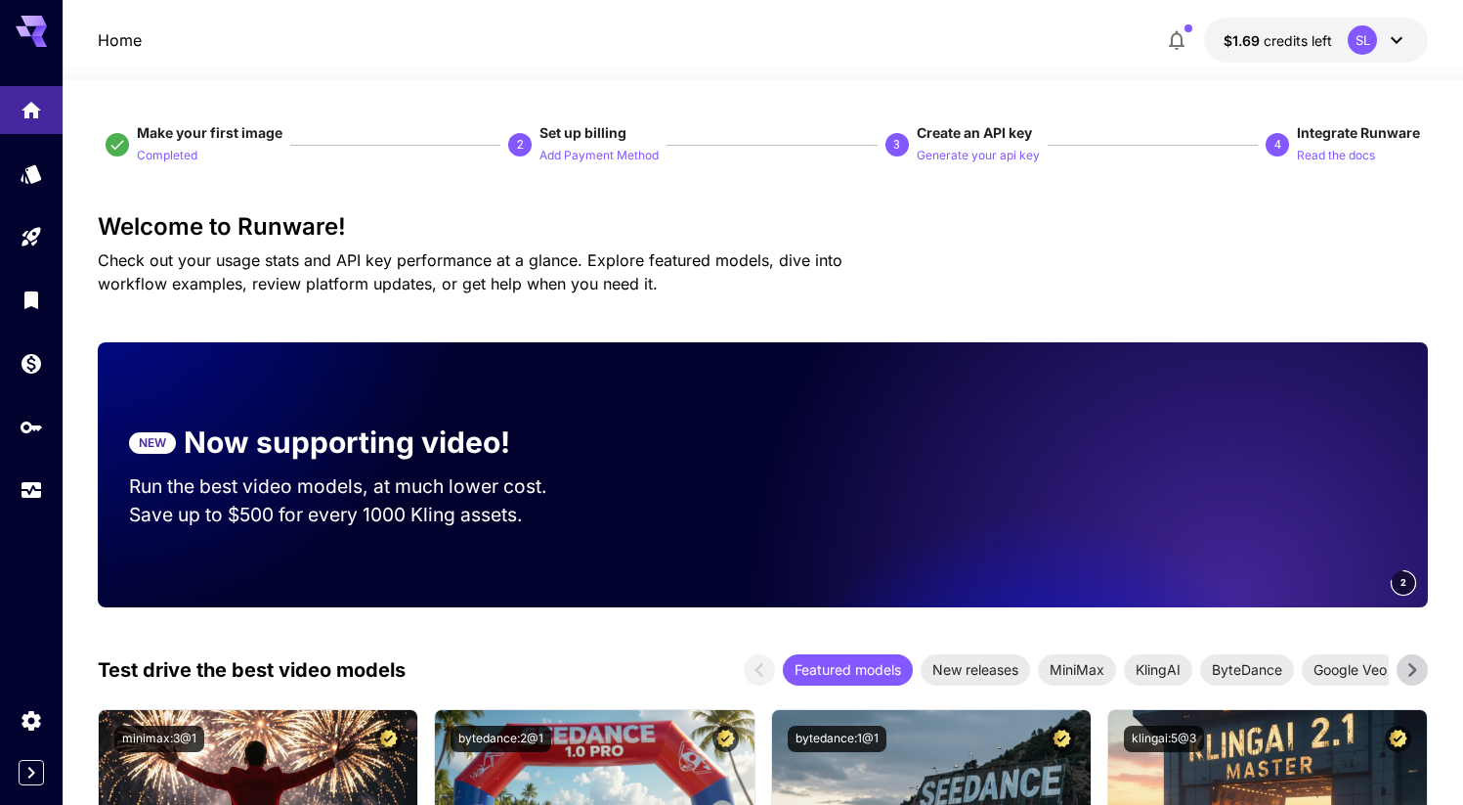
scroll to position [13, 0]
